Goal: Use online tool/utility: Utilize a website feature to perform a specific function

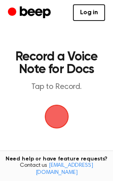
click at [58, 112] on span "button" at bounding box center [56, 117] width 22 height 22
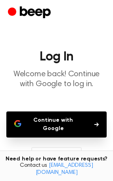
click at [76, 118] on button "Continue with Google" at bounding box center [56, 125] width 100 height 26
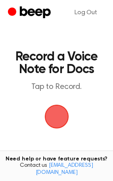
click at [51, 117] on span "button" at bounding box center [56, 117] width 22 height 22
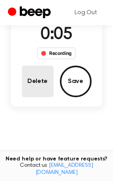
scroll to position [40, 0]
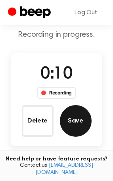
click at [70, 112] on button "Save" at bounding box center [76, 121] width 32 height 32
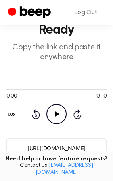
click at [57, 109] on icon "Play Audio" at bounding box center [56, 114] width 20 height 20
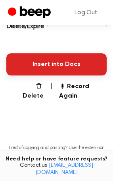
click at [66, 68] on button "Insert into Docs" at bounding box center [56, 64] width 100 height 22
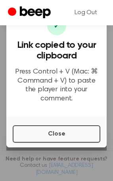
scroll to position [79, 0]
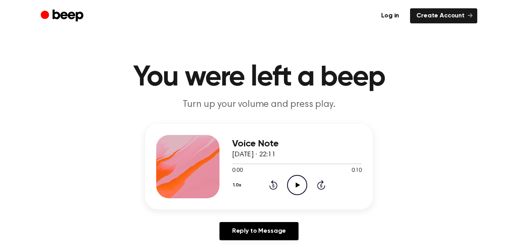
click at [298, 189] on icon "Play Audio" at bounding box center [297, 185] width 20 height 20
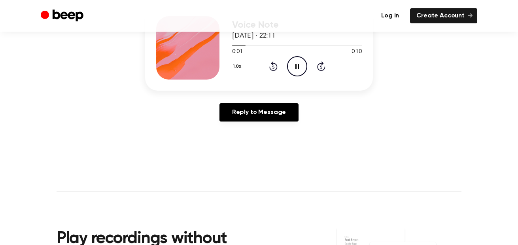
scroll to position [40, 0]
